Goal: Task Accomplishment & Management: Complete application form

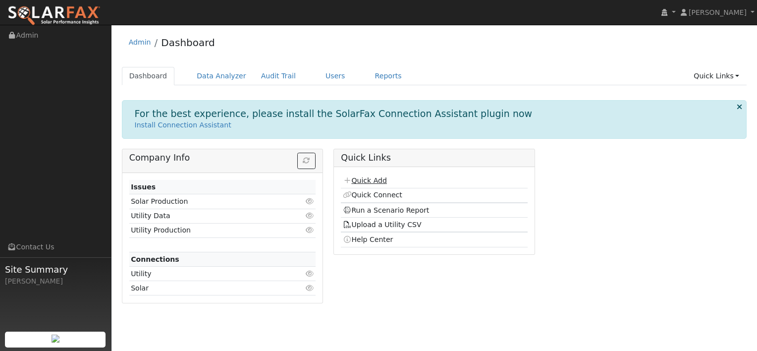
click at [368, 181] on link "Quick Add" at bounding box center [365, 180] width 44 height 8
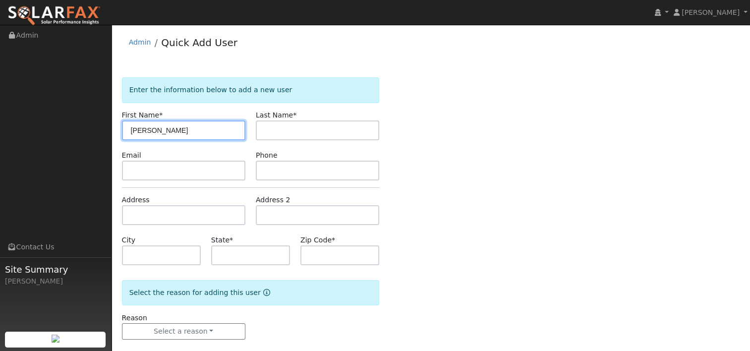
type input "[PERSON_NAME]"
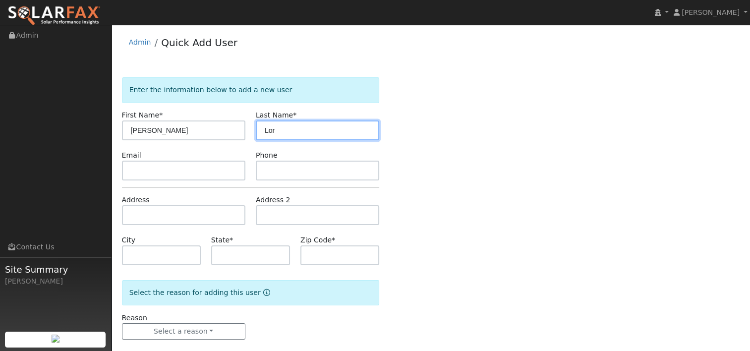
type input "Lor"
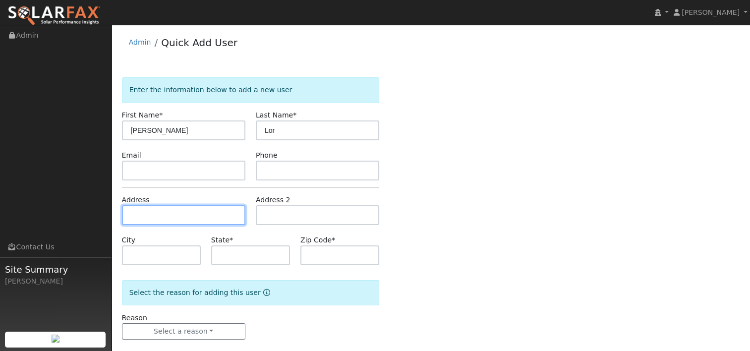
paste input "[STREET_ADDRESS]"
type input "6237 Crooked Stick Circle"
type input "Stockton"
type input "CA"
type input "95219"
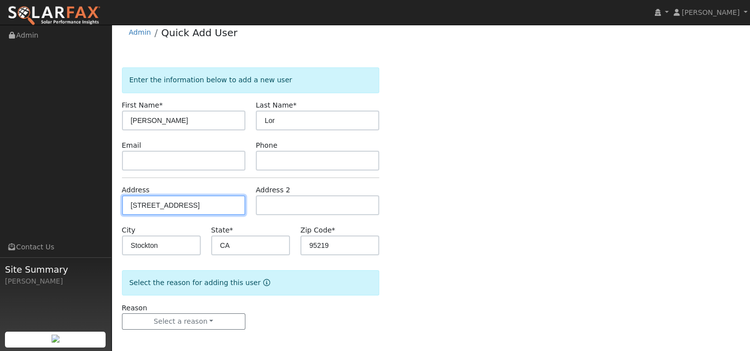
scroll to position [13, 0]
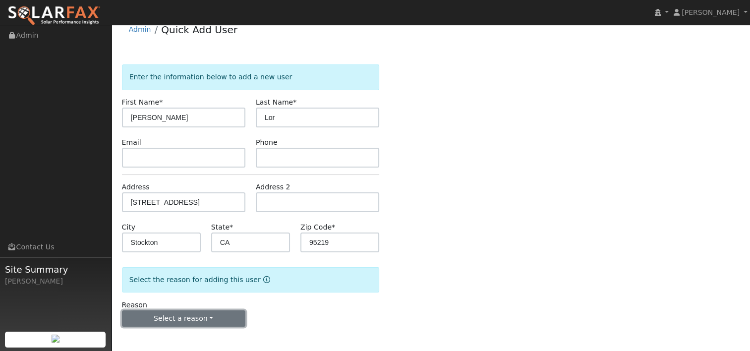
click at [208, 315] on button "Select a reason" at bounding box center [183, 318] width 123 height 17
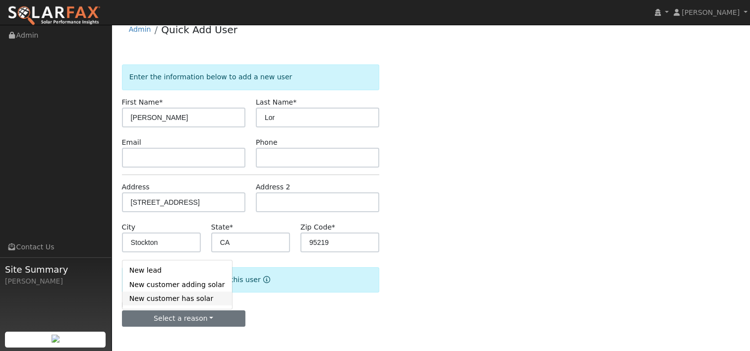
click at [182, 298] on link "New customer has solar" at bounding box center [177, 298] width 110 height 14
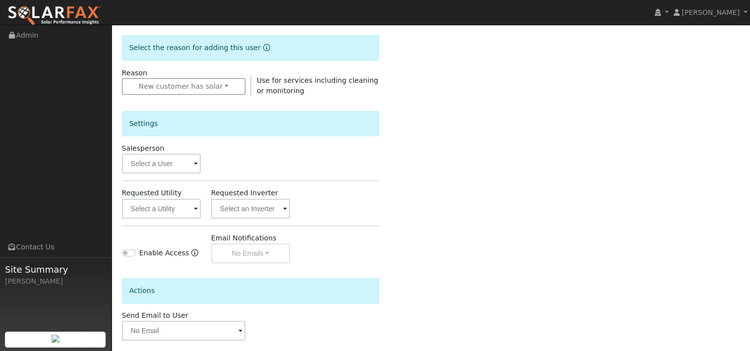
scroll to position [261, 0]
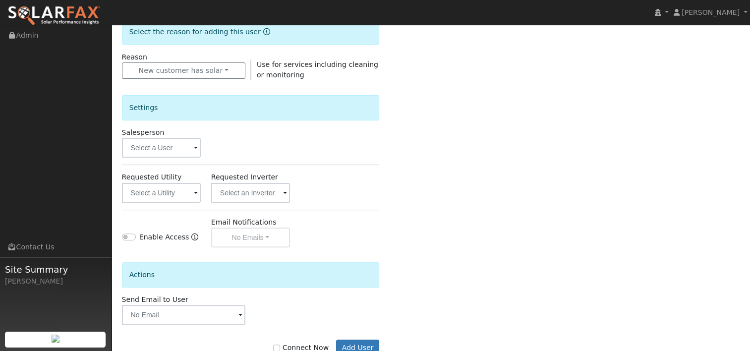
click at [197, 147] on span at bounding box center [196, 148] width 4 height 11
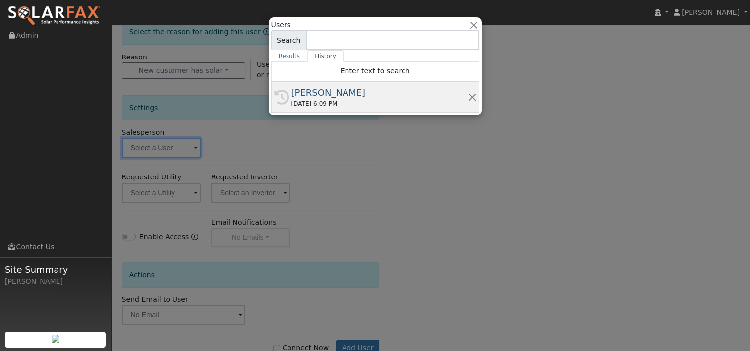
click at [303, 95] on div "[PERSON_NAME]" at bounding box center [379, 92] width 176 height 13
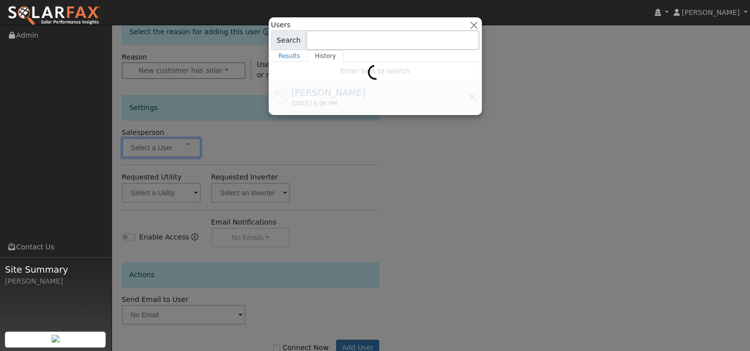
type input "[PERSON_NAME]"
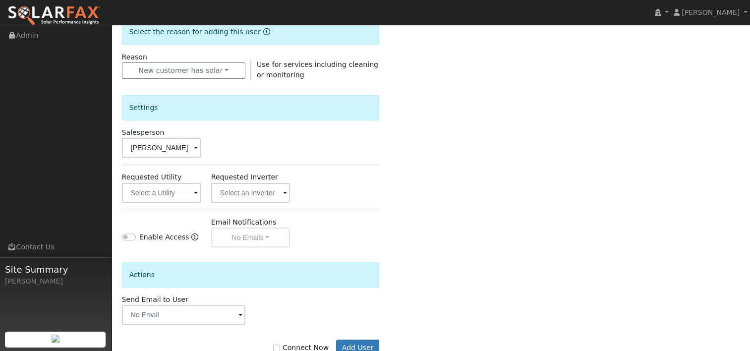
click at [196, 190] on span at bounding box center [196, 193] width 4 height 11
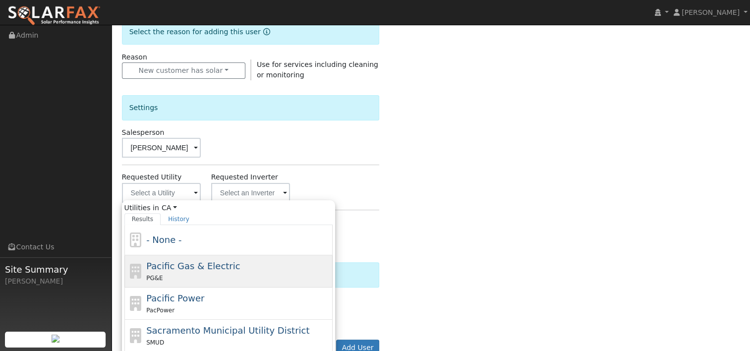
click at [186, 264] on span "Pacific Gas & Electric" at bounding box center [193, 266] width 94 height 10
type input "Pacific Gas & Electric"
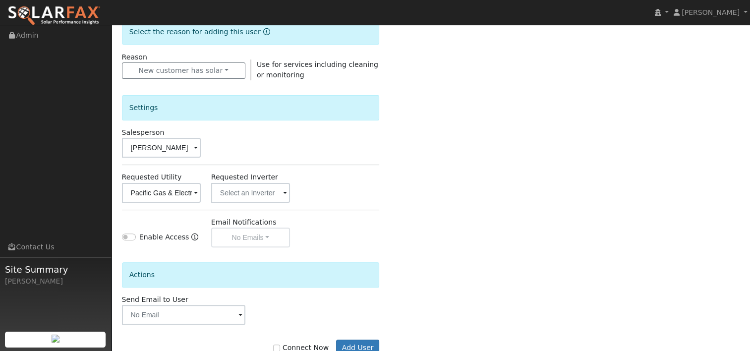
click at [332, 186] on div "Requested Utility Pacific Gas & Electric Requested Inverter" at bounding box center [250, 187] width 268 height 30
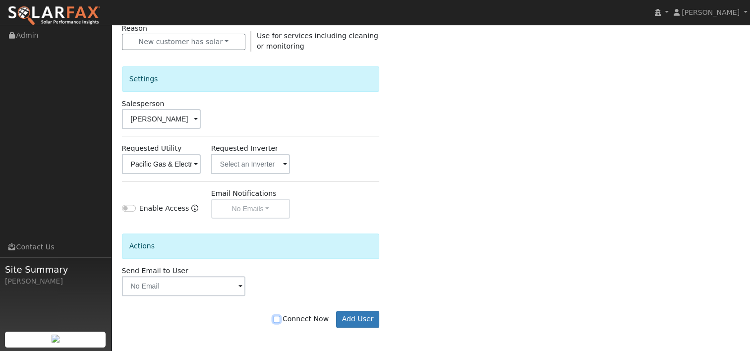
click at [280, 316] on input "Connect Now" at bounding box center [276, 319] width 7 height 7
checkbox input "true"
click at [356, 318] on button "Add User" at bounding box center [357, 319] width 43 height 17
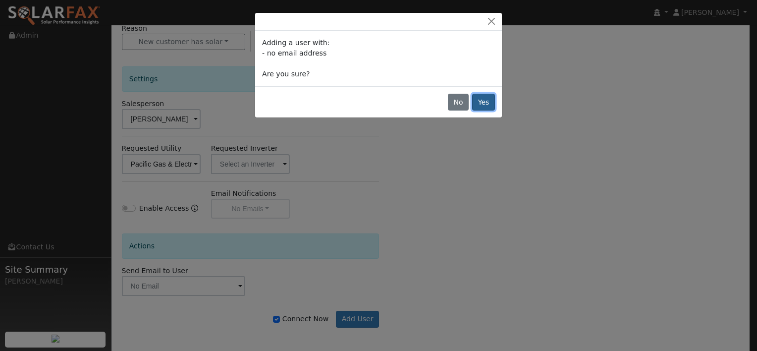
click at [486, 102] on button "Yes" at bounding box center [483, 102] width 23 height 17
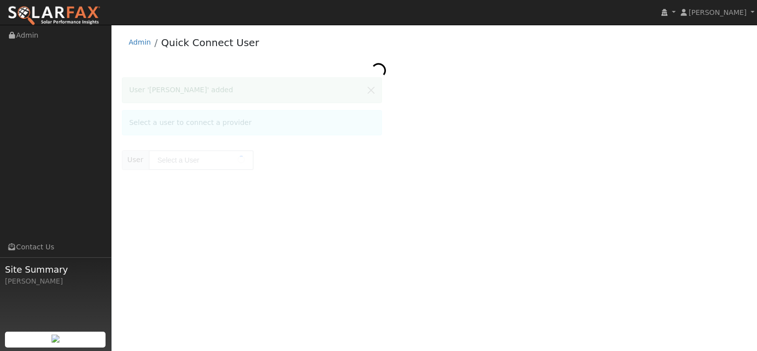
type input "[PERSON_NAME]"
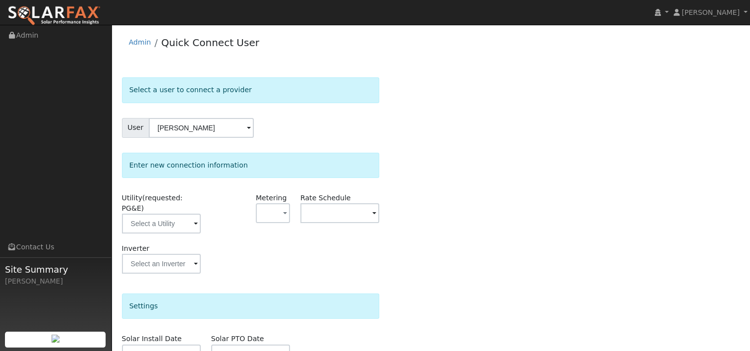
click at [196, 219] on span at bounding box center [196, 224] width 4 height 11
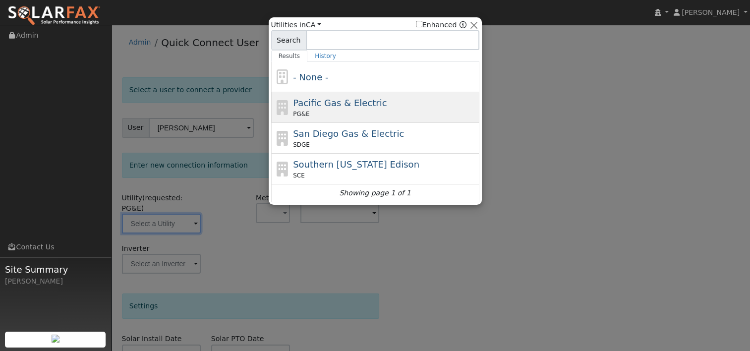
click at [301, 106] on span "Pacific Gas & Electric" at bounding box center [340, 103] width 94 height 10
type input "PG&E"
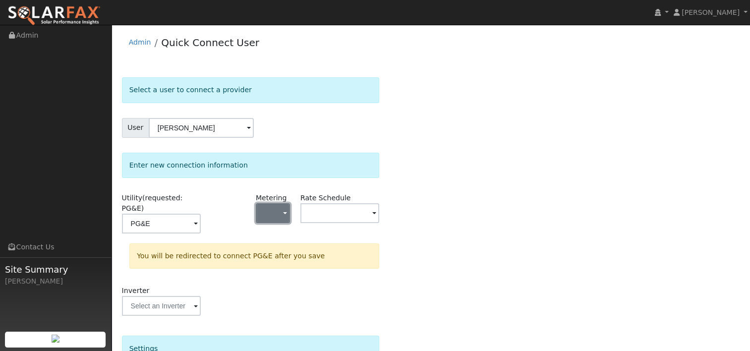
click at [285, 217] on span "button" at bounding box center [285, 214] width 4 height 10
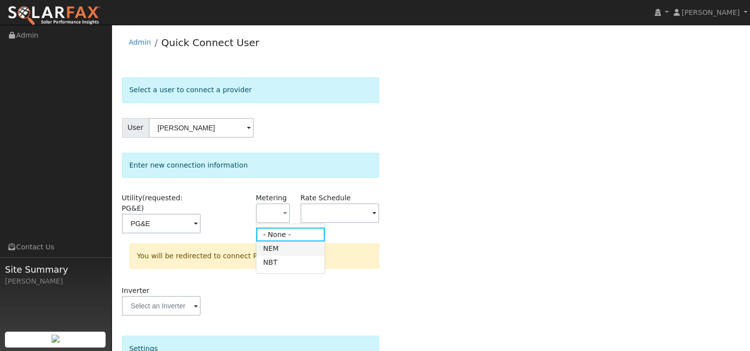
click at [275, 249] on link "NEM" at bounding box center [290, 248] width 69 height 14
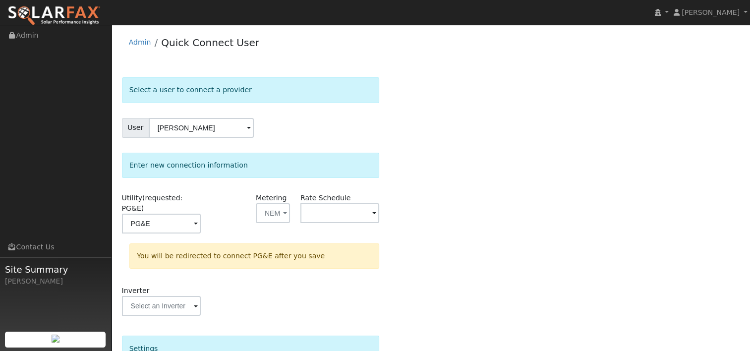
click at [198, 219] on span at bounding box center [196, 224] width 4 height 11
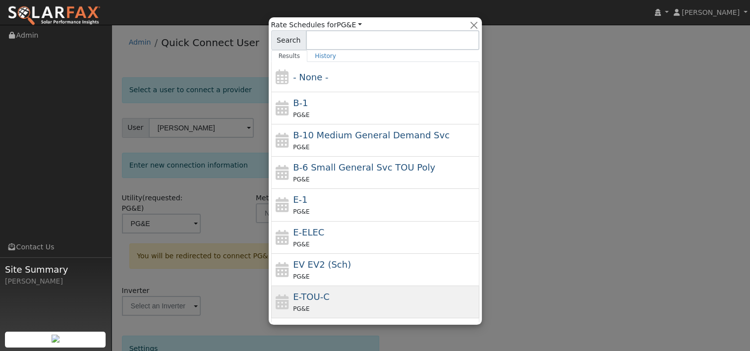
click at [331, 304] on div "PG&E" at bounding box center [385, 308] width 184 height 10
type input "E-TOU-C"
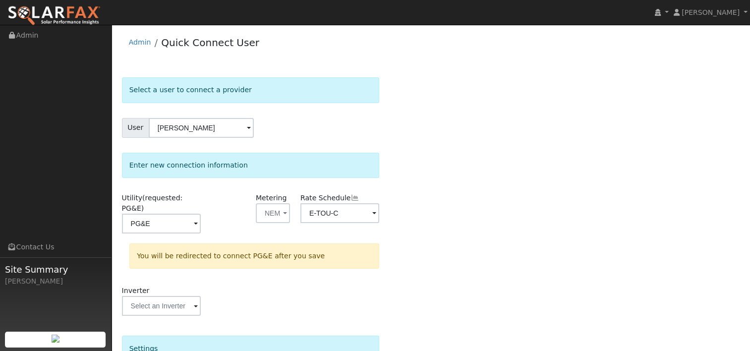
click at [458, 206] on div "Select a user to connect a provider User Shirley Lor Account Default Account De…" at bounding box center [431, 302] width 618 height 451
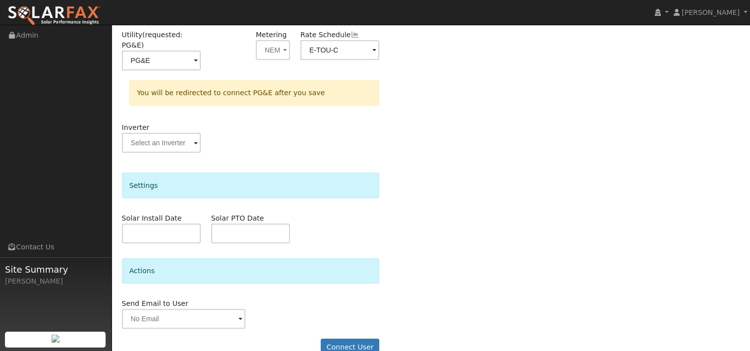
scroll to position [170, 0]
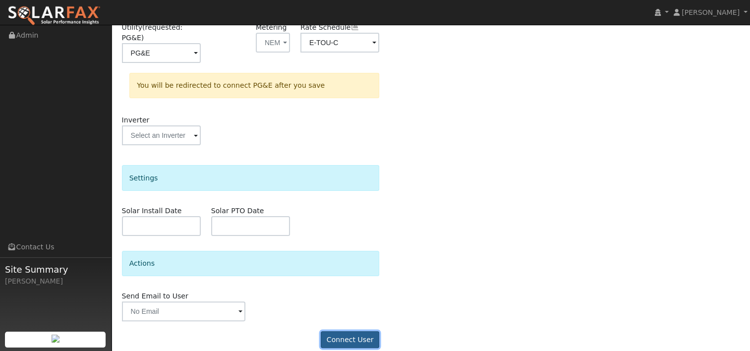
click at [361, 331] on button "Connect User" at bounding box center [350, 339] width 58 height 17
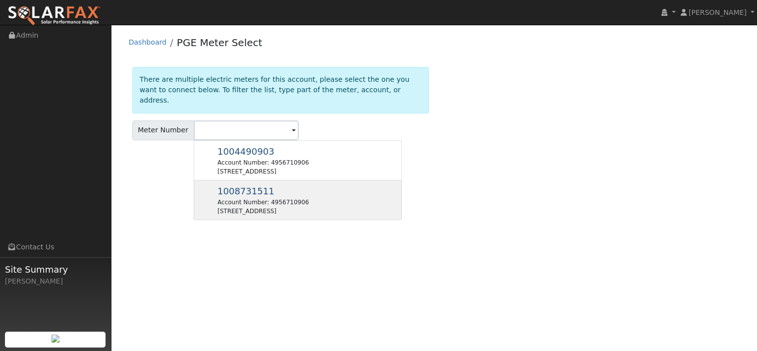
click at [282, 198] on div "Account Number: 4956710906" at bounding box center [263, 202] width 91 height 9
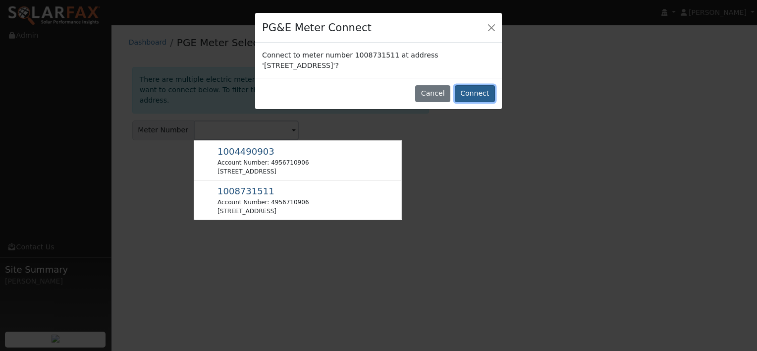
click at [472, 93] on button "Connect" at bounding box center [475, 93] width 40 height 17
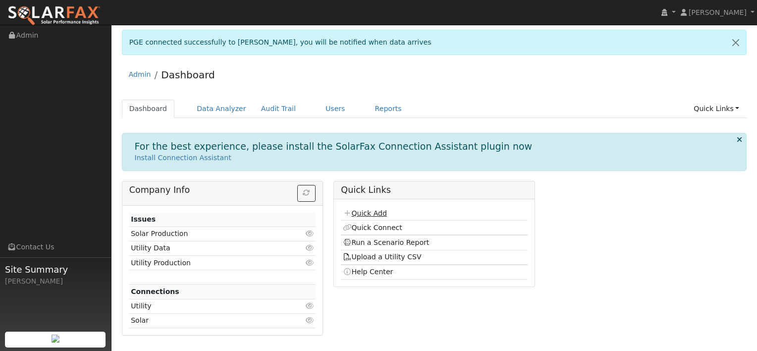
click at [369, 215] on link "Quick Add" at bounding box center [365, 213] width 44 height 8
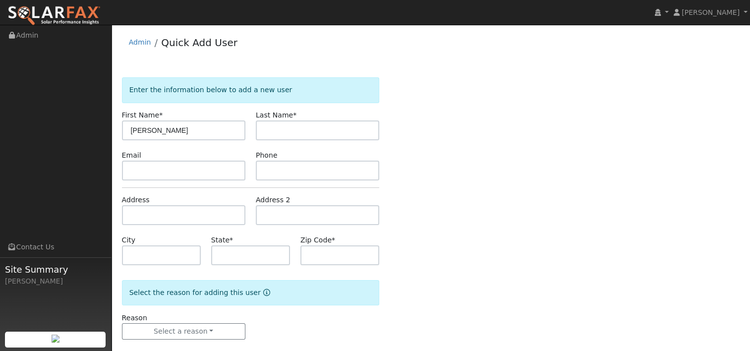
type input "[PERSON_NAME]"
type input "Mwamba"
paste input "[STREET_ADDRESS]"
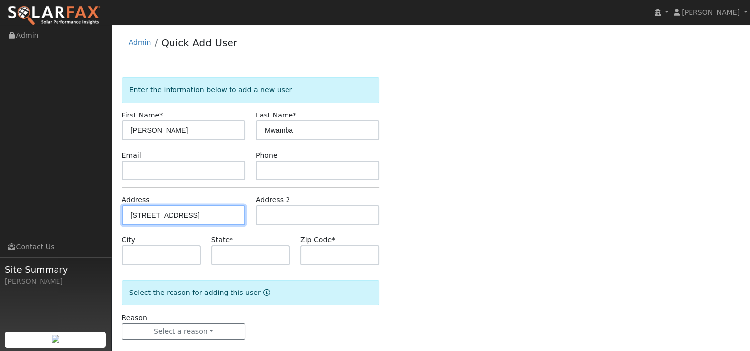
type input "776 Del Mar Circle"
type input "Vacaville"
type input "CA"
type input "95688"
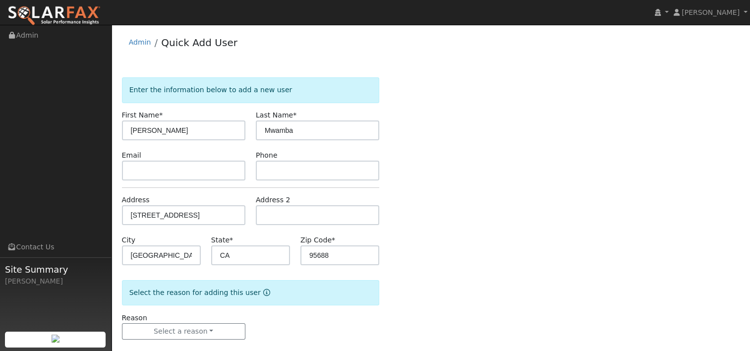
click at [484, 170] on div "Enter the information below to add a new user First Name * Eben Ezer Last Name …" at bounding box center [431, 218] width 618 height 282
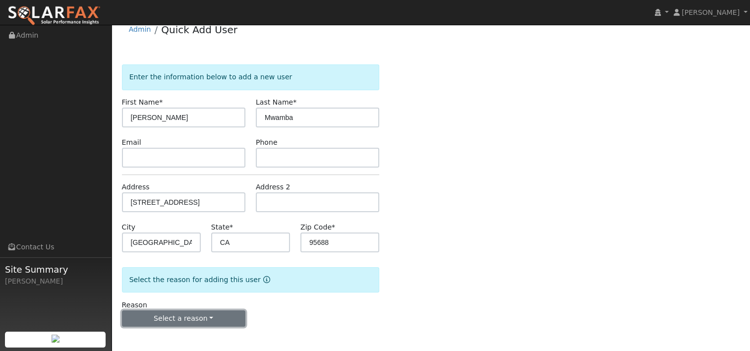
click at [207, 319] on button "Select a reason" at bounding box center [183, 318] width 123 height 17
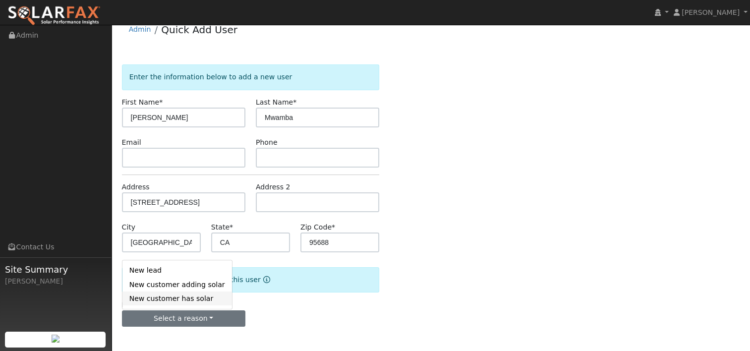
click at [172, 297] on link "New customer has solar" at bounding box center [177, 298] width 110 height 14
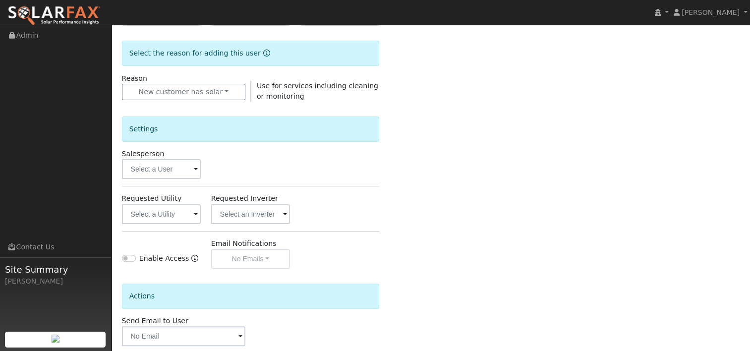
scroll to position [261, 0]
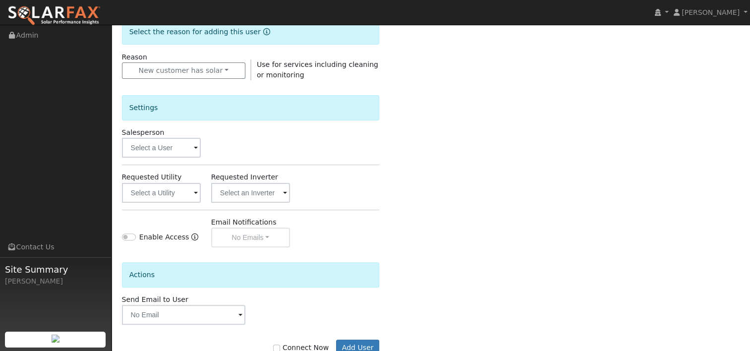
click at [197, 146] on span at bounding box center [196, 148] width 4 height 11
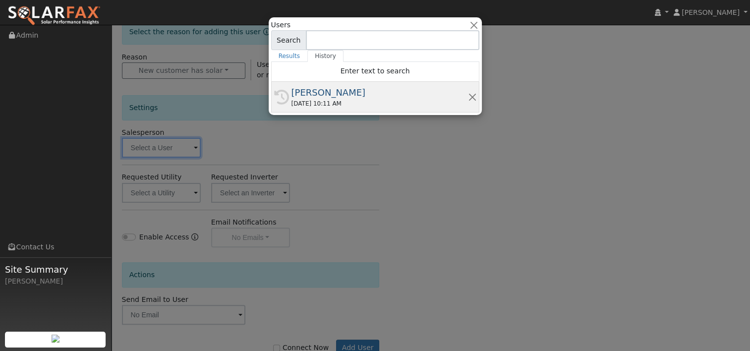
click at [323, 94] on div "[PERSON_NAME]" at bounding box center [379, 92] width 176 height 13
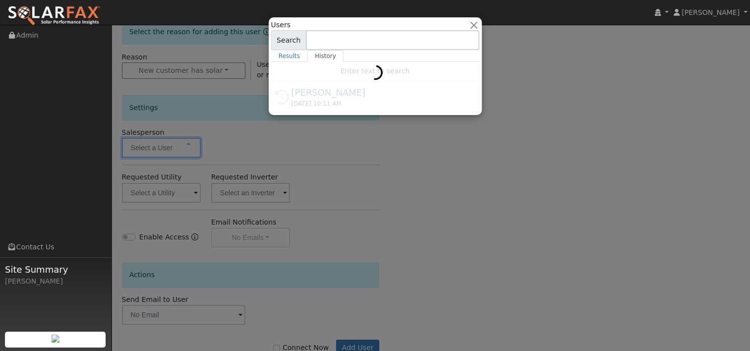
type input "[PERSON_NAME]"
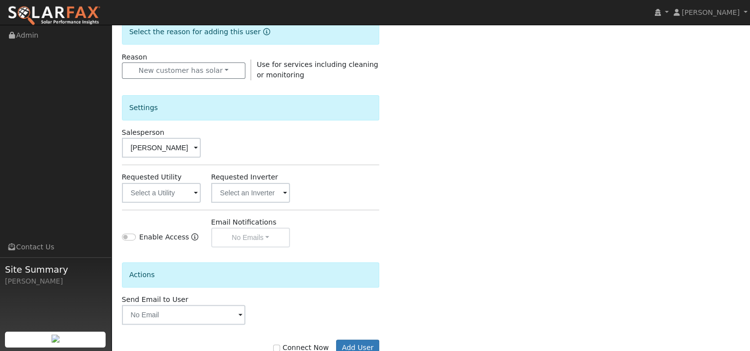
click at [195, 194] on span at bounding box center [196, 193] width 4 height 11
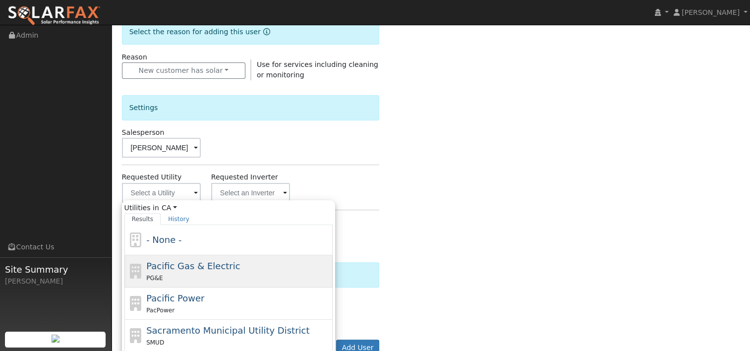
click at [186, 287] on div "Pacific Gas & Electric PG&E" at bounding box center [228, 303] width 208 height 32
type input "Pacific Gas & Electric"
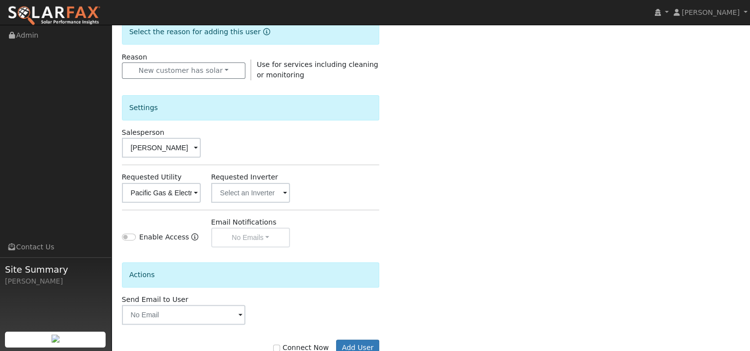
scroll to position [289, 0]
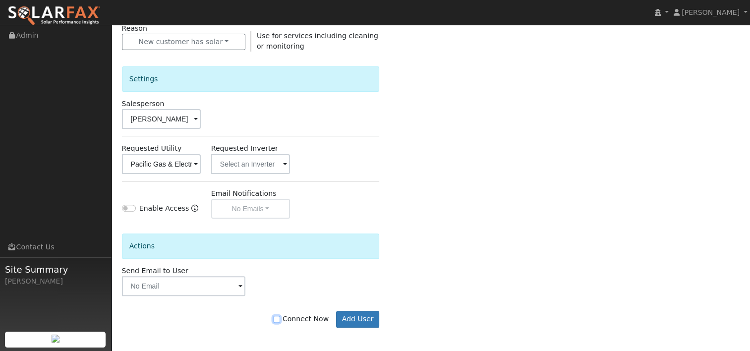
click at [280, 317] on input "Connect Now" at bounding box center [276, 319] width 7 height 7
checkbox input "true"
click at [354, 319] on button "Add User" at bounding box center [357, 319] width 43 height 17
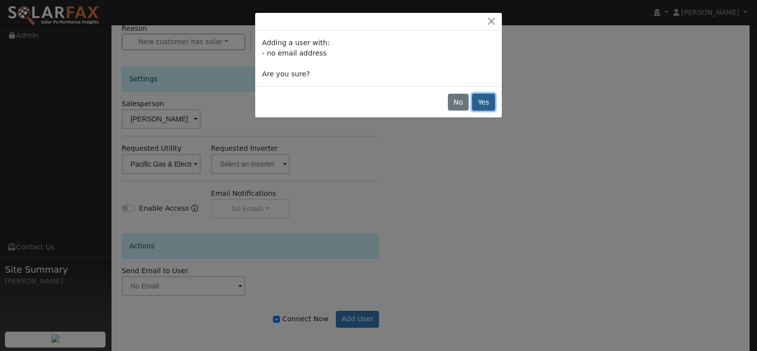
click at [484, 100] on button "Yes" at bounding box center [483, 102] width 23 height 17
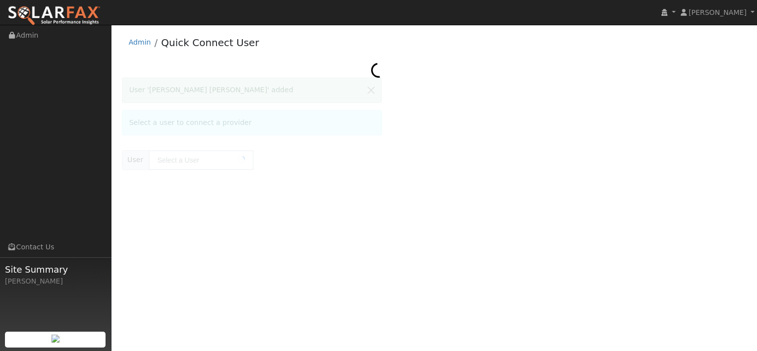
type input "[PERSON_NAME] [PERSON_NAME]"
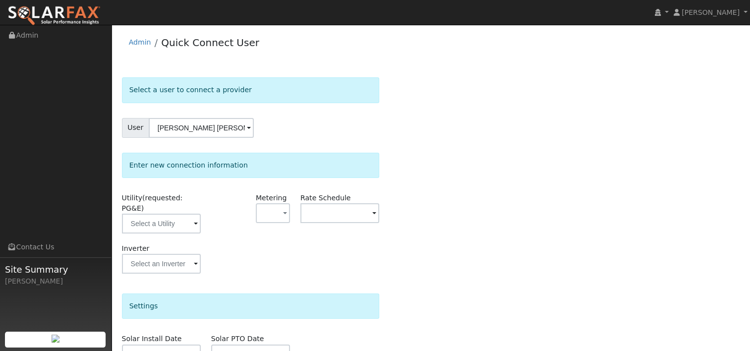
click at [194, 219] on span at bounding box center [196, 224] width 4 height 11
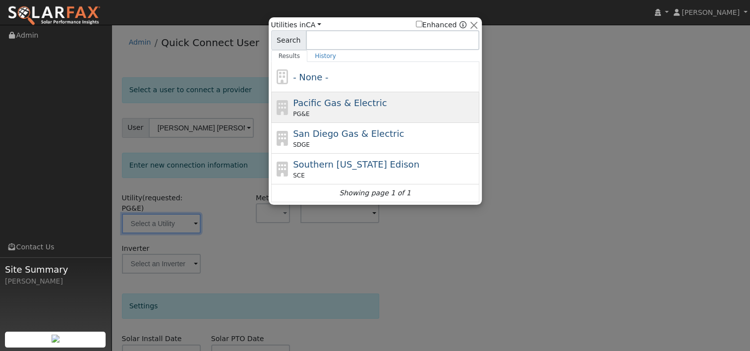
click at [309, 98] on span "Pacific Gas & Electric" at bounding box center [340, 103] width 94 height 10
type input "PG&E"
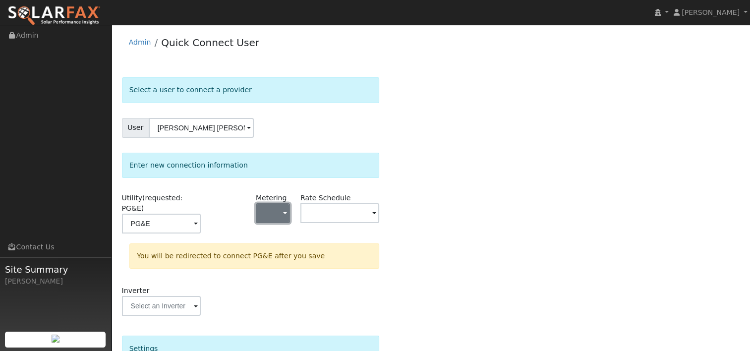
click at [287, 209] on button "button" at bounding box center [273, 213] width 34 height 20
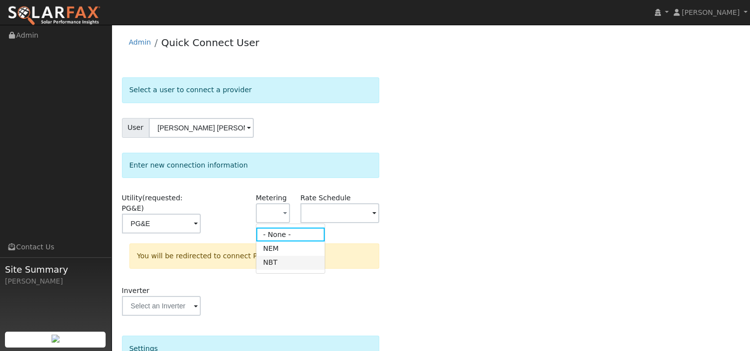
click at [275, 264] on link "NBT" at bounding box center [290, 263] width 69 height 14
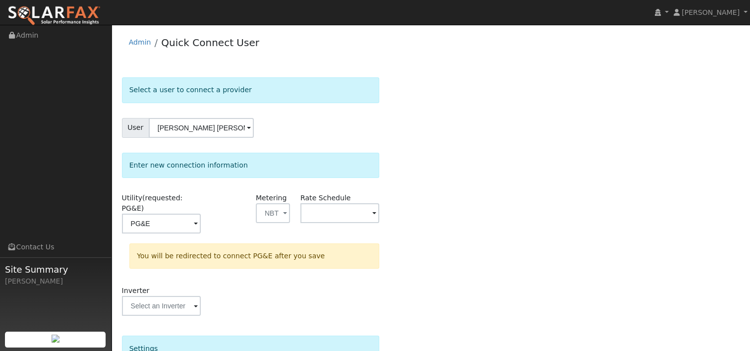
click at [198, 219] on span at bounding box center [196, 224] width 4 height 11
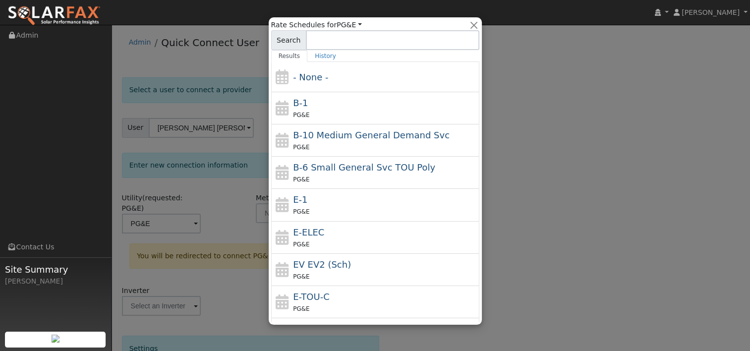
click at [329, 231] on div "E-ELEC PG&E" at bounding box center [385, 237] width 184 height 24
type input "E-ELEC"
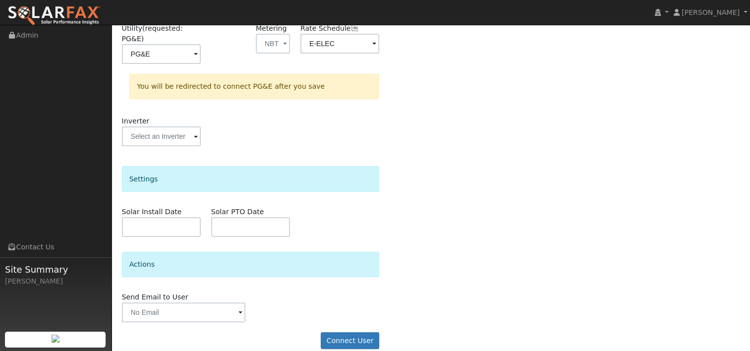
scroll to position [170, 0]
click at [353, 331] on button "Connect User" at bounding box center [350, 339] width 58 height 17
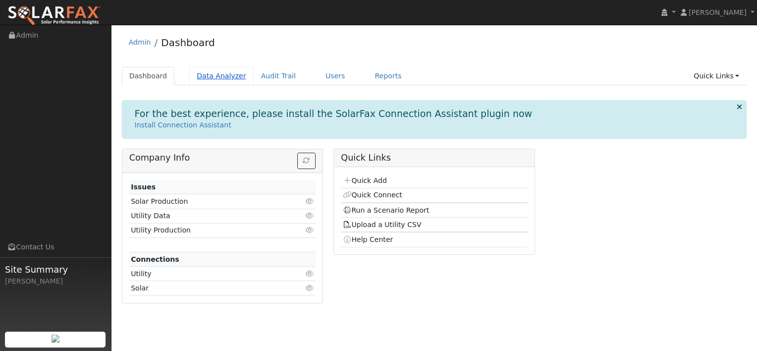
click at [211, 78] on link "Data Analyzer" at bounding box center [221, 76] width 64 height 18
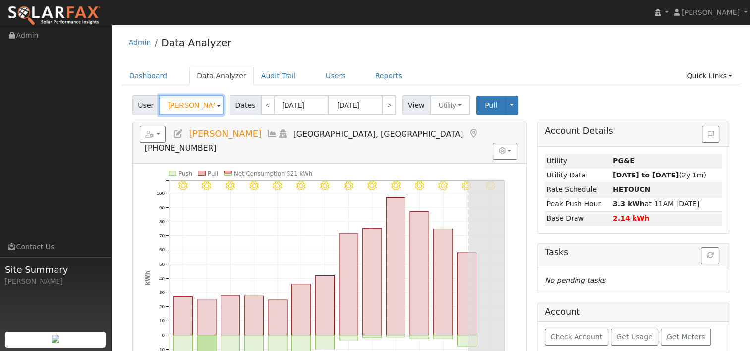
drag, startPoint x: 208, startPoint y: 102, endPoint x: 139, endPoint y: 104, distance: 69.4
click at [139, 104] on div "User Guy Fasanaro" at bounding box center [179, 105] width 94 height 20
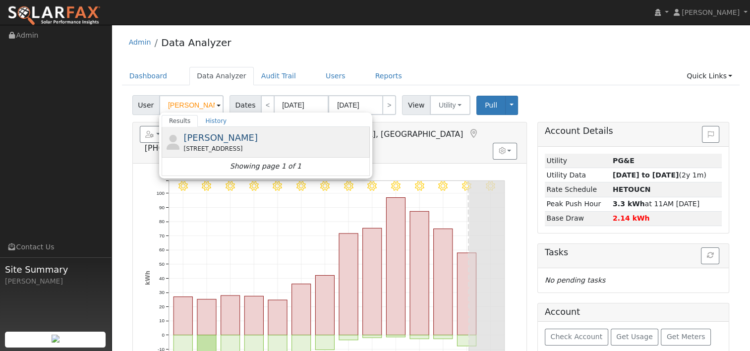
click at [197, 139] on span "Shirley Lor" at bounding box center [220, 137] width 74 height 10
type input "Shirley Lor"
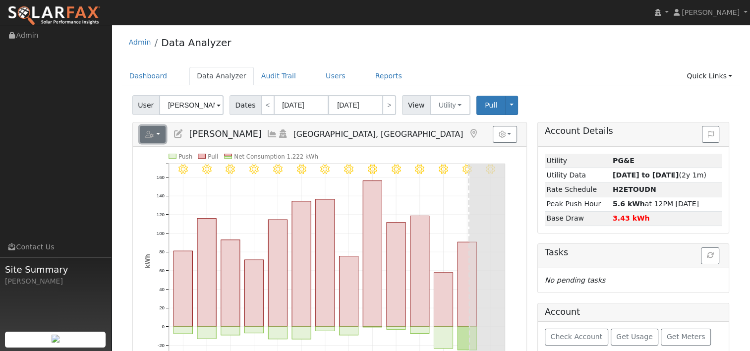
click at [161, 135] on button "button" at bounding box center [153, 134] width 26 height 17
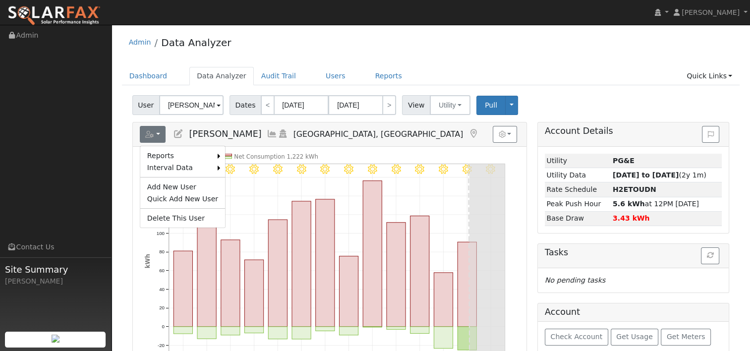
click at [0, 0] on link "Export to CSV" at bounding box center [0, 0] width 0 height 0
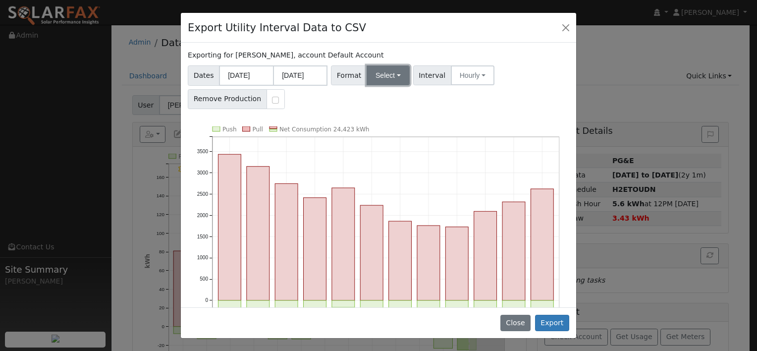
click at [394, 76] on button "Select" at bounding box center [388, 75] width 43 height 20
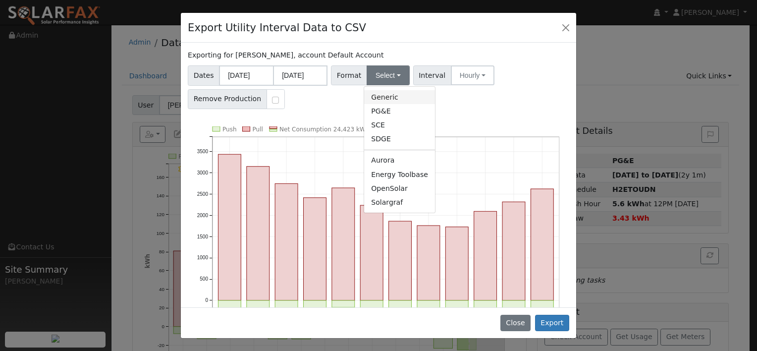
click at [370, 96] on link "Generic" at bounding box center [399, 97] width 71 height 14
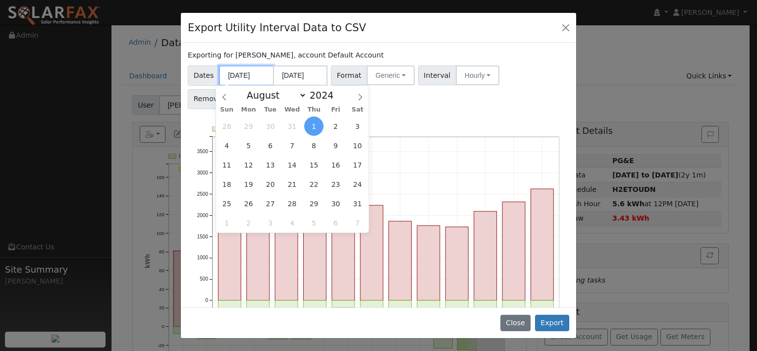
click at [250, 77] on input "08/01/2024" at bounding box center [246, 75] width 55 height 20
click at [414, 101] on div "Dates 08/01/2024 07/31/2025 Format Generic Generic PG&E SCE SDGE Aurora Energy …" at bounding box center [378, 85] width 385 height 47
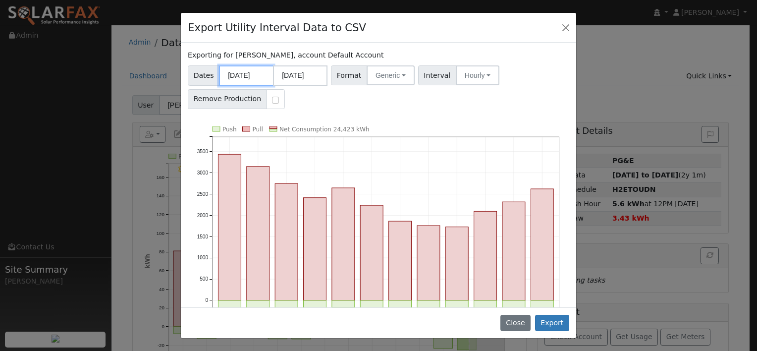
click at [250, 76] on input "08/01/2024" at bounding box center [246, 75] width 55 height 20
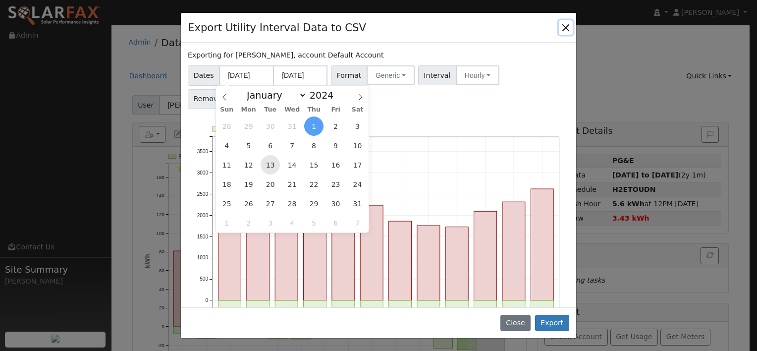
click at [269, 165] on span "13" at bounding box center [270, 164] width 19 height 19
type input "08/13/2024"
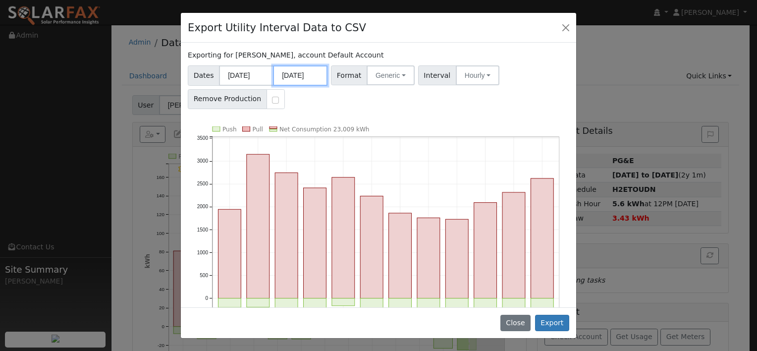
click at [303, 75] on input "07/31/2025" at bounding box center [300, 75] width 55 height 20
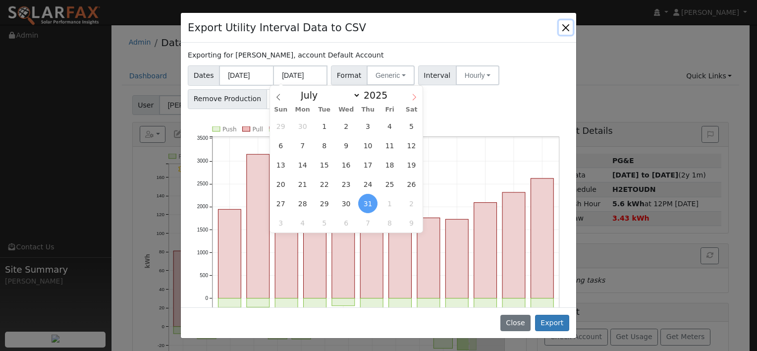
click at [409, 96] on span at bounding box center [414, 94] width 17 height 17
select select "7"
click at [322, 161] on span "12" at bounding box center [324, 164] width 19 height 19
type input "08/12/2025"
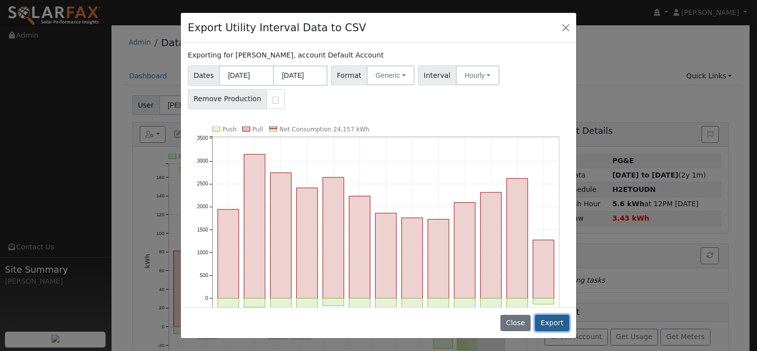
click at [549, 321] on button "Export" at bounding box center [552, 323] width 34 height 17
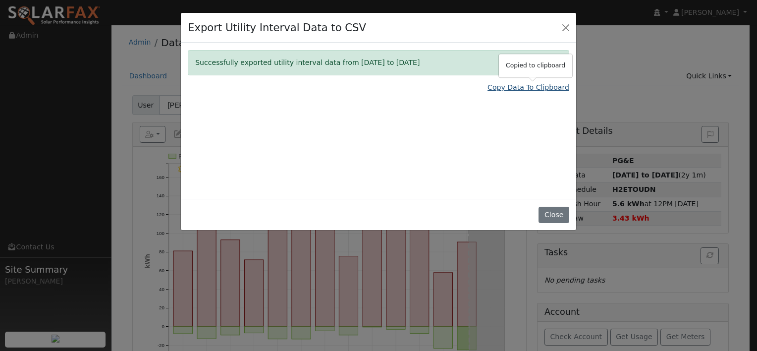
click at [505, 85] on link "Copy Data To Clipboard" at bounding box center [529, 87] width 82 height 10
click at [555, 212] on button "Close" at bounding box center [554, 215] width 30 height 17
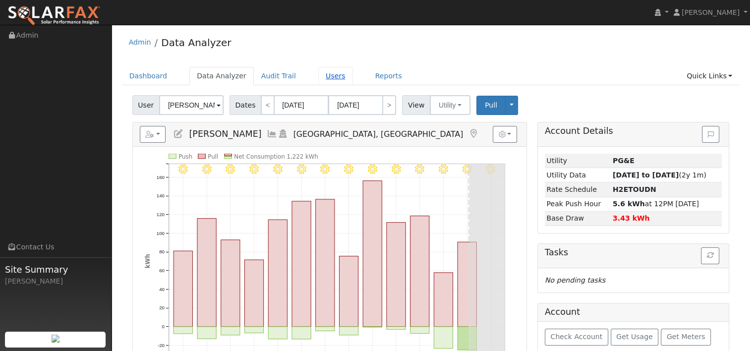
click at [318, 75] on link "Users" at bounding box center [335, 76] width 35 height 18
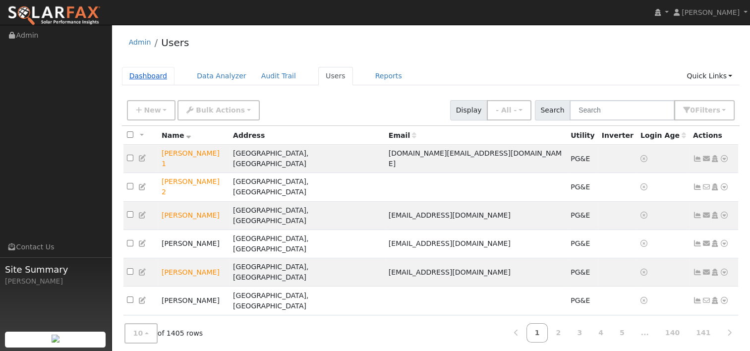
click at [152, 73] on link "Dashboard" at bounding box center [148, 76] width 53 height 18
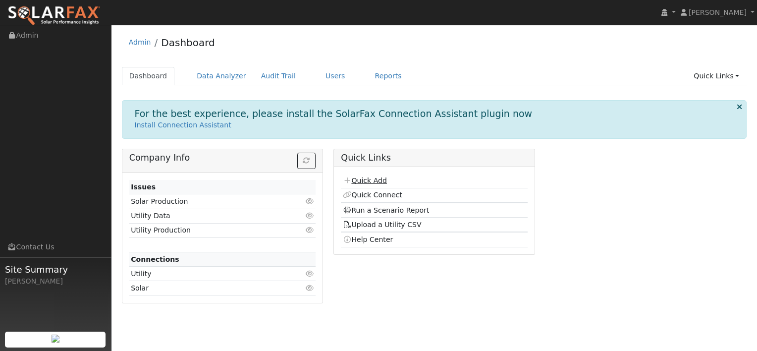
click at [364, 178] on link "Quick Add" at bounding box center [365, 180] width 44 height 8
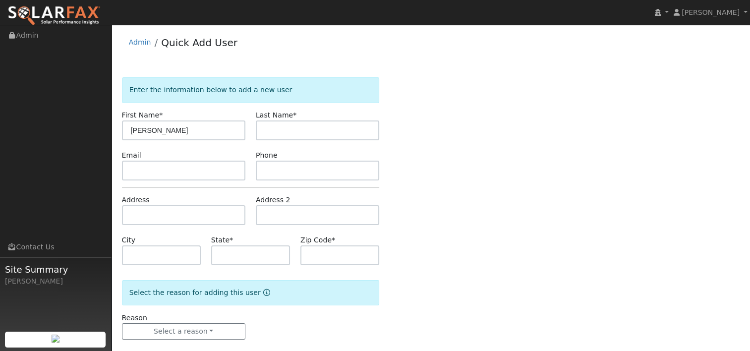
type input "[PERSON_NAME]"
type input "Mwamba"
paste input "[STREET_ADDRESS]"
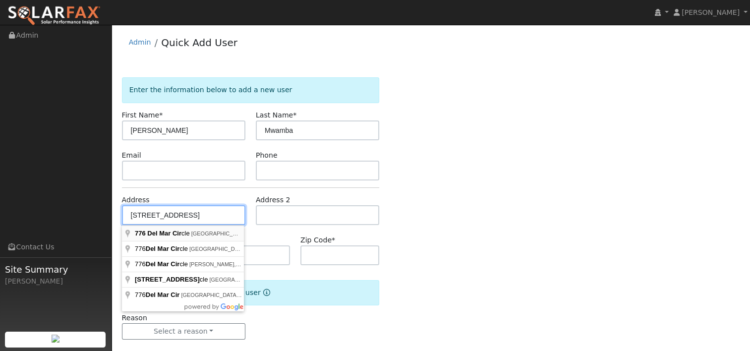
type input "[STREET_ADDRESS]"
type input "[GEOGRAPHIC_DATA]"
type input "CA"
type input "95688"
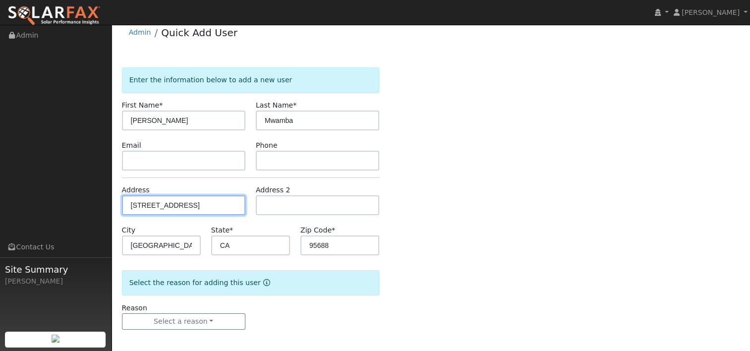
scroll to position [13, 0]
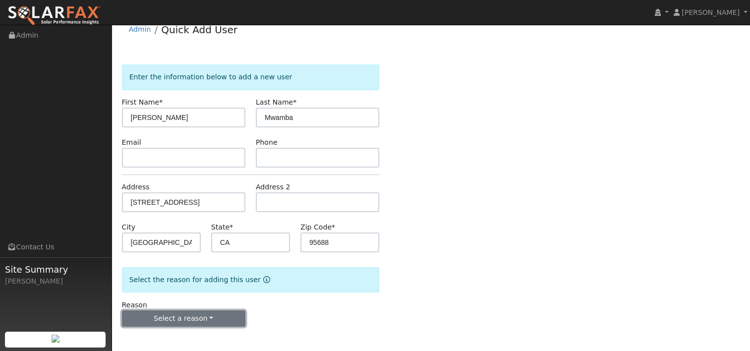
click at [206, 317] on button "Select a reason" at bounding box center [183, 318] width 123 height 17
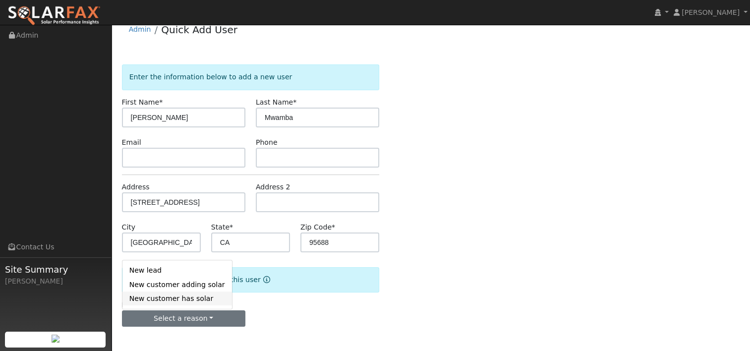
click at [188, 301] on link "New customer has solar" at bounding box center [177, 298] width 110 height 14
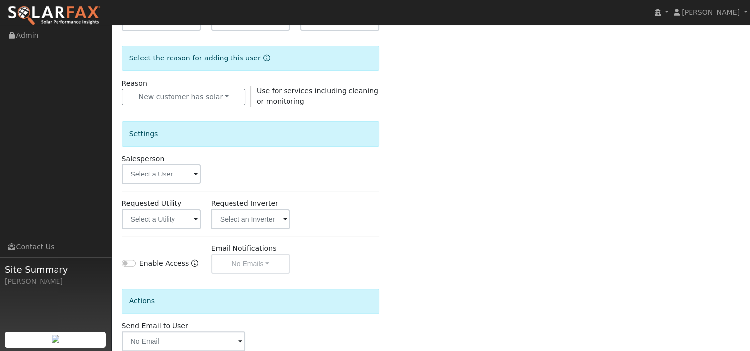
scroll to position [261, 0]
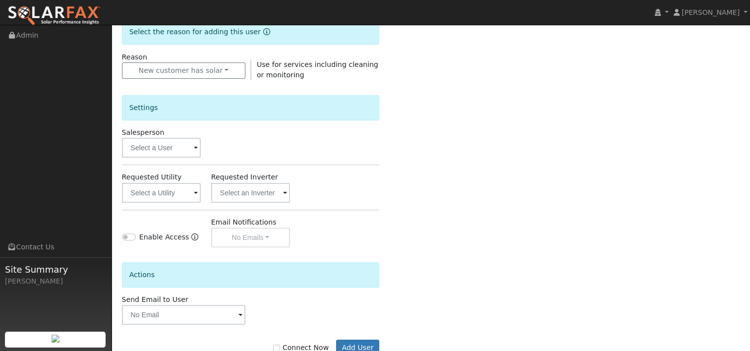
click at [195, 144] on span at bounding box center [196, 148] width 4 height 11
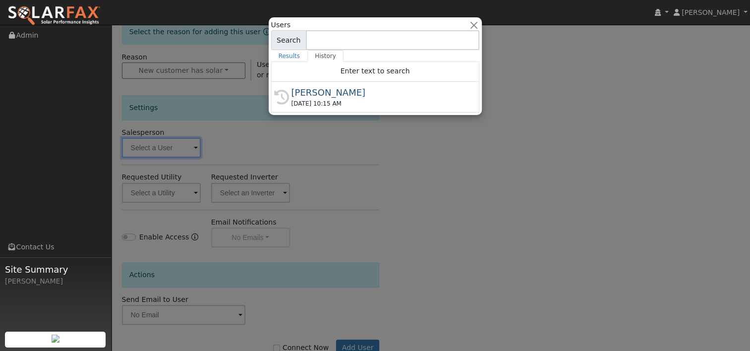
click at [307, 101] on div "[DATE] 10:15 AM" at bounding box center [379, 103] width 176 height 9
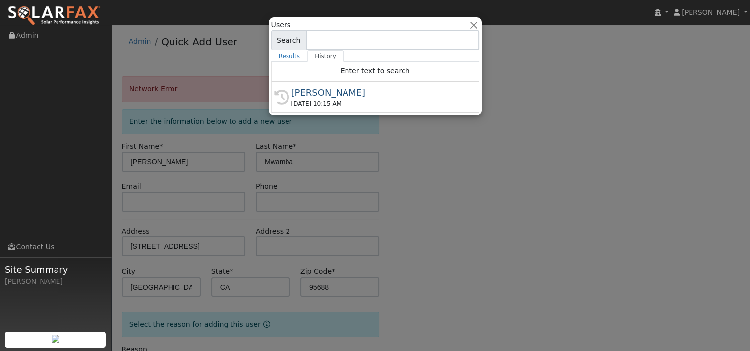
scroll to position [0, 0]
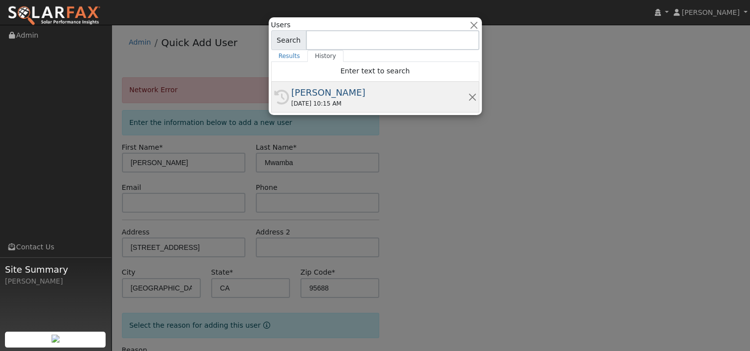
click at [323, 99] on div "[DATE] 10:15 AM" at bounding box center [379, 103] width 176 height 9
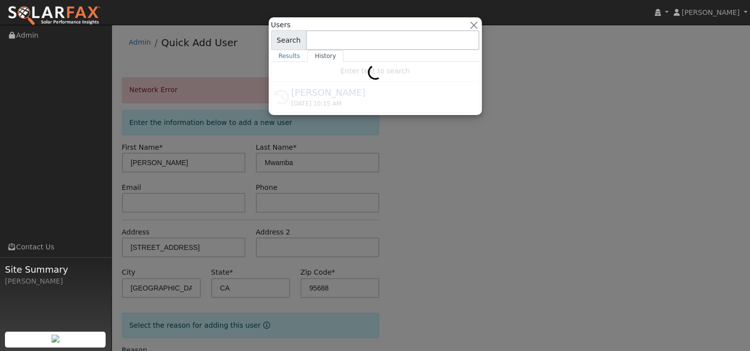
type input "[PERSON_NAME]"
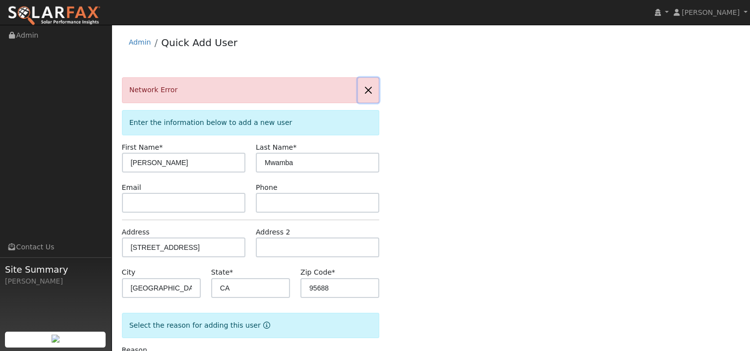
click at [369, 90] on button "button" at bounding box center [368, 90] width 21 height 24
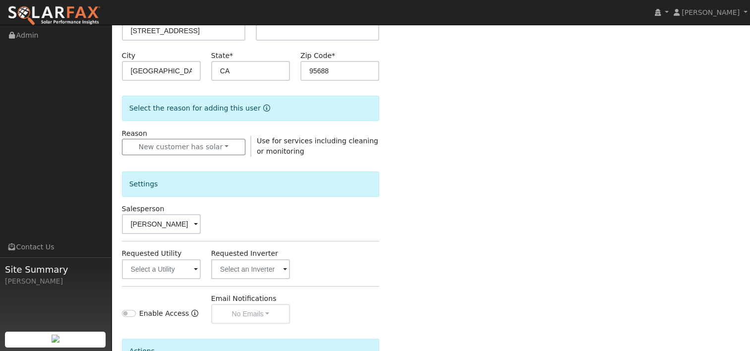
scroll to position [248, 0]
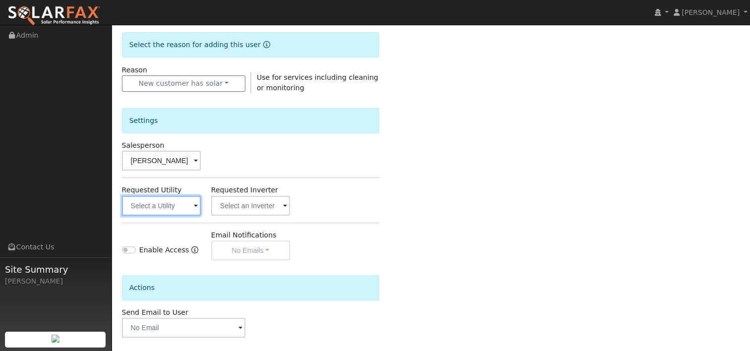
click at [198, 206] on input "text" at bounding box center [161, 206] width 79 height 20
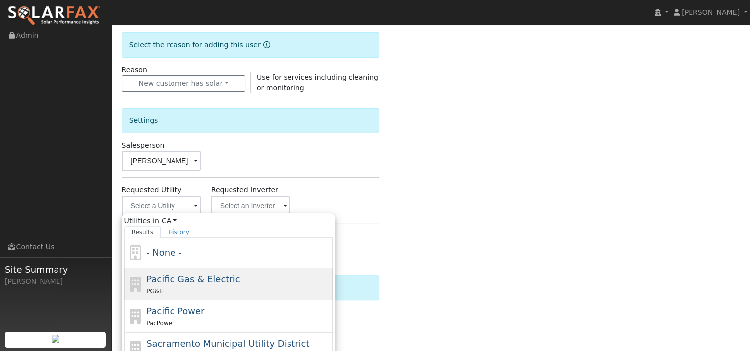
click at [177, 284] on div "Pacific Gas & Electric PG&E" at bounding box center [238, 284] width 184 height 24
type input "Pacific Gas & Electric"
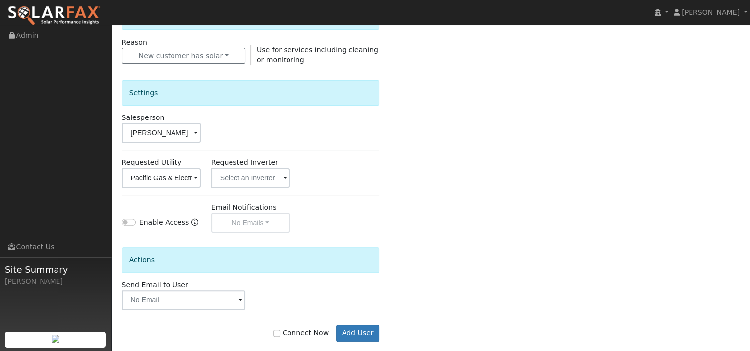
scroll to position [289, 0]
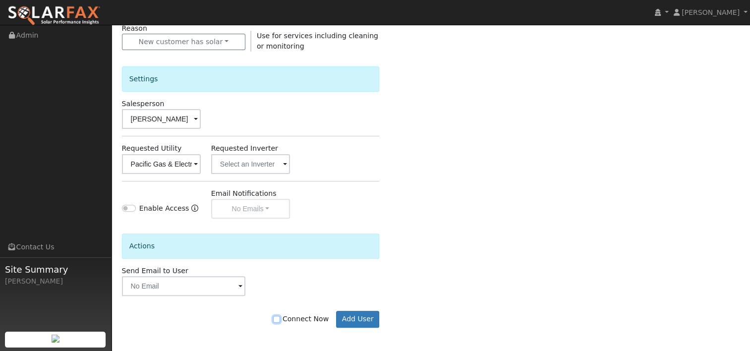
click at [280, 318] on input "Connect Now" at bounding box center [276, 319] width 7 height 7
checkbox input "true"
click at [357, 318] on button "Add User" at bounding box center [357, 319] width 43 height 17
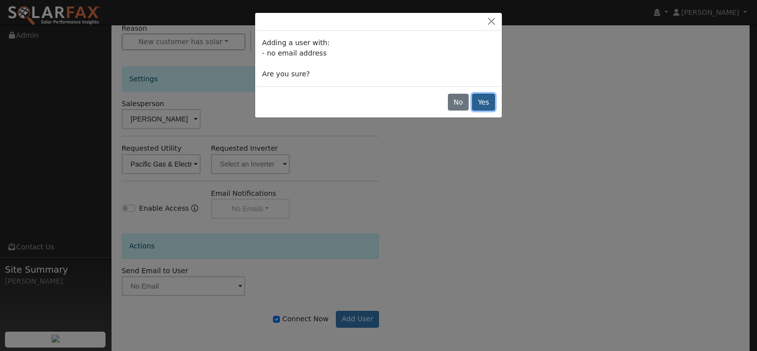
click at [480, 101] on button "Yes" at bounding box center [483, 102] width 23 height 17
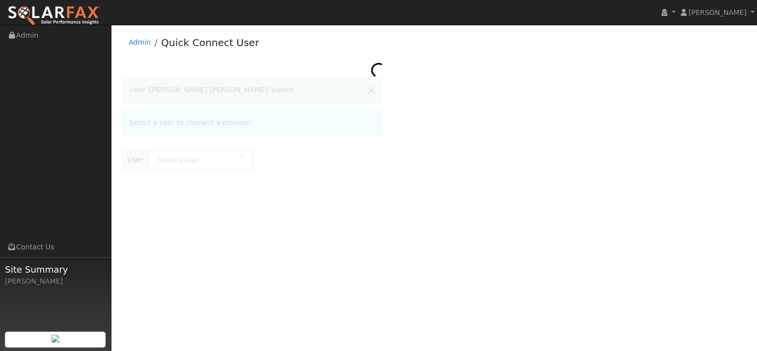
type input "[PERSON_NAME] [PERSON_NAME]"
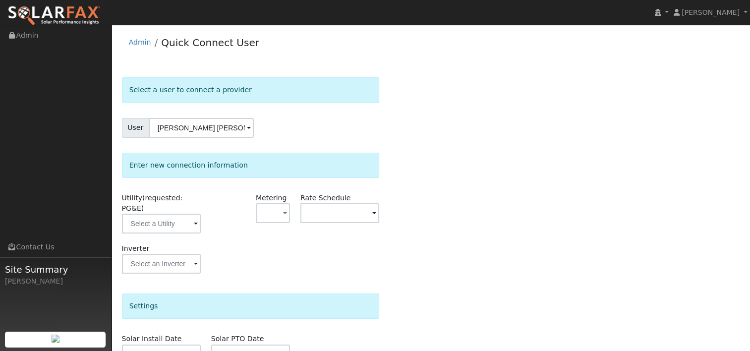
click at [196, 219] on span at bounding box center [196, 224] width 4 height 11
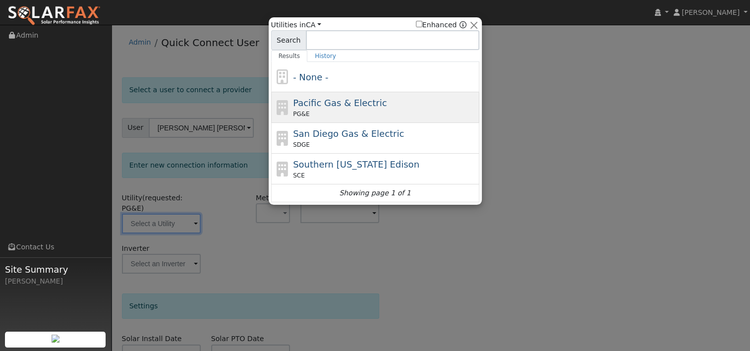
click at [331, 107] on span "Pacific Gas & Electric" at bounding box center [340, 103] width 94 height 10
type input "PG&E"
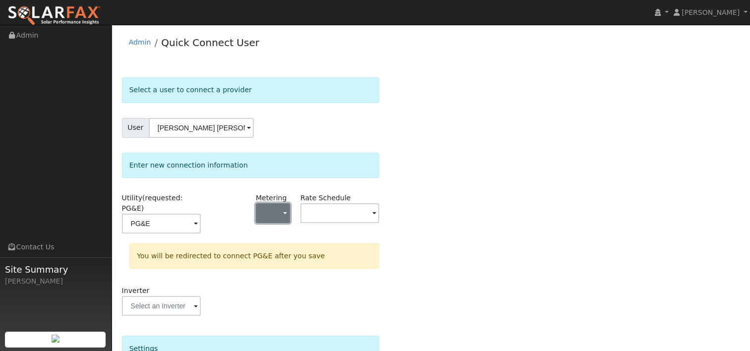
click at [285, 209] on span "button" at bounding box center [285, 214] width 4 height 10
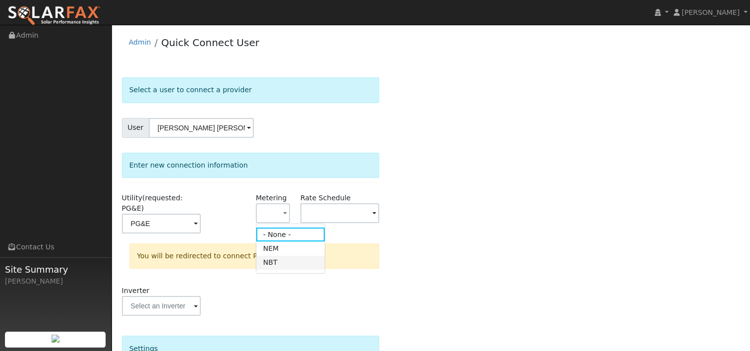
click at [275, 262] on link "NBT" at bounding box center [290, 263] width 69 height 14
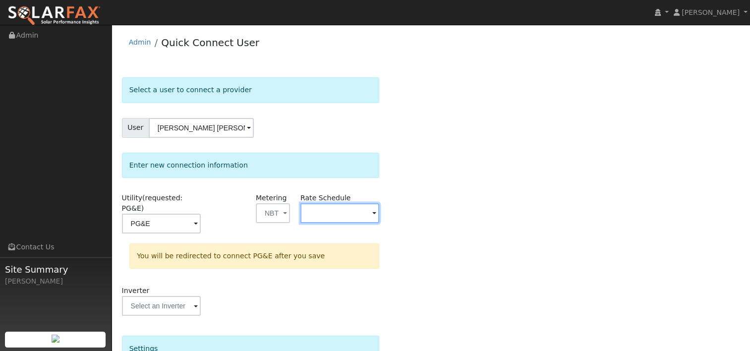
click at [201, 214] on input "text" at bounding box center [161, 224] width 79 height 20
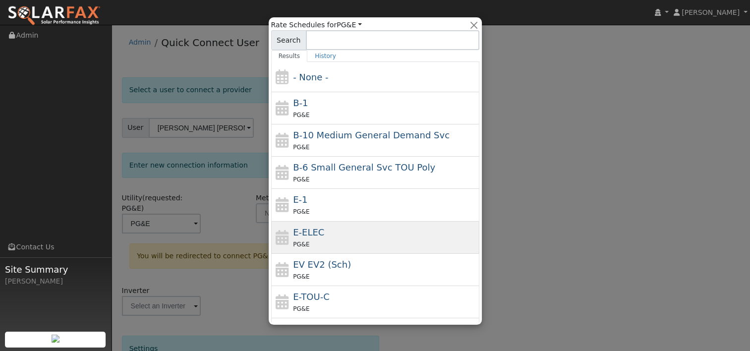
click at [334, 234] on div "E-ELEC PG&E" at bounding box center [385, 237] width 184 height 24
type input "E-ELEC"
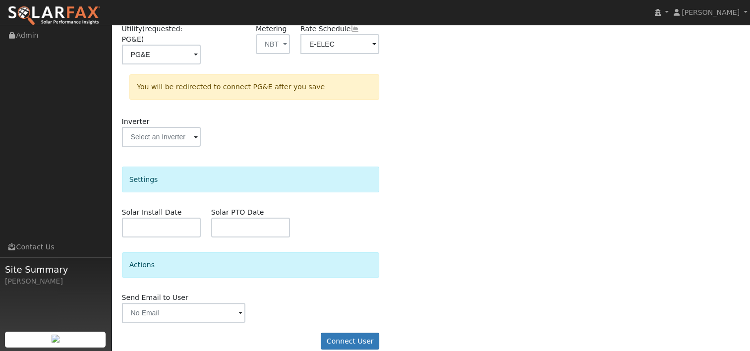
scroll to position [170, 0]
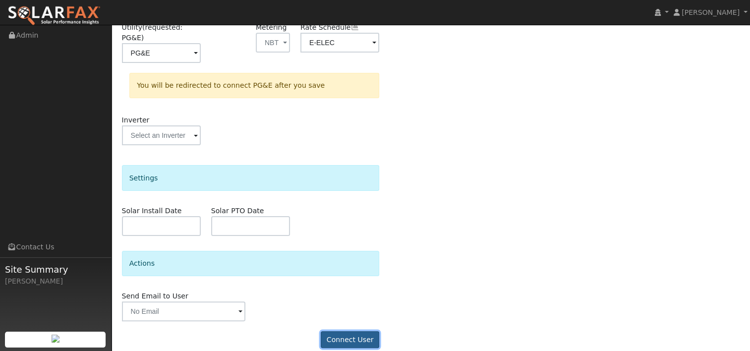
click at [356, 331] on button "Connect User" at bounding box center [350, 339] width 58 height 17
